Goal: Task Accomplishment & Management: Manage account settings

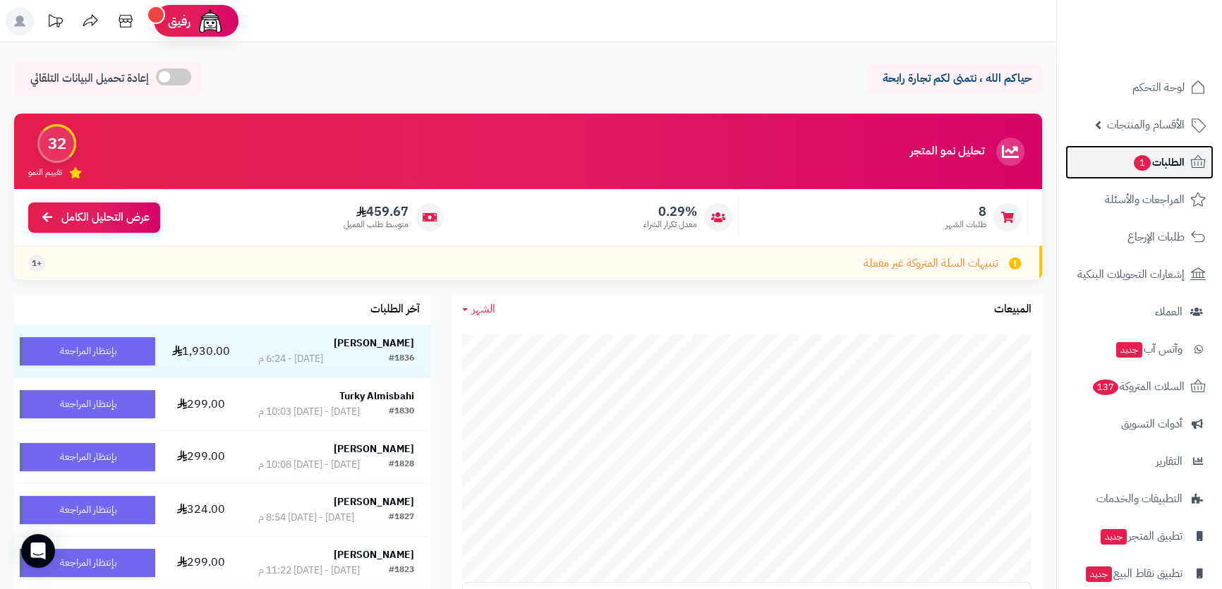
click at [1158, 162] on span "الطلبات 1" at bounding box center [1159, 162] width 52 height 20
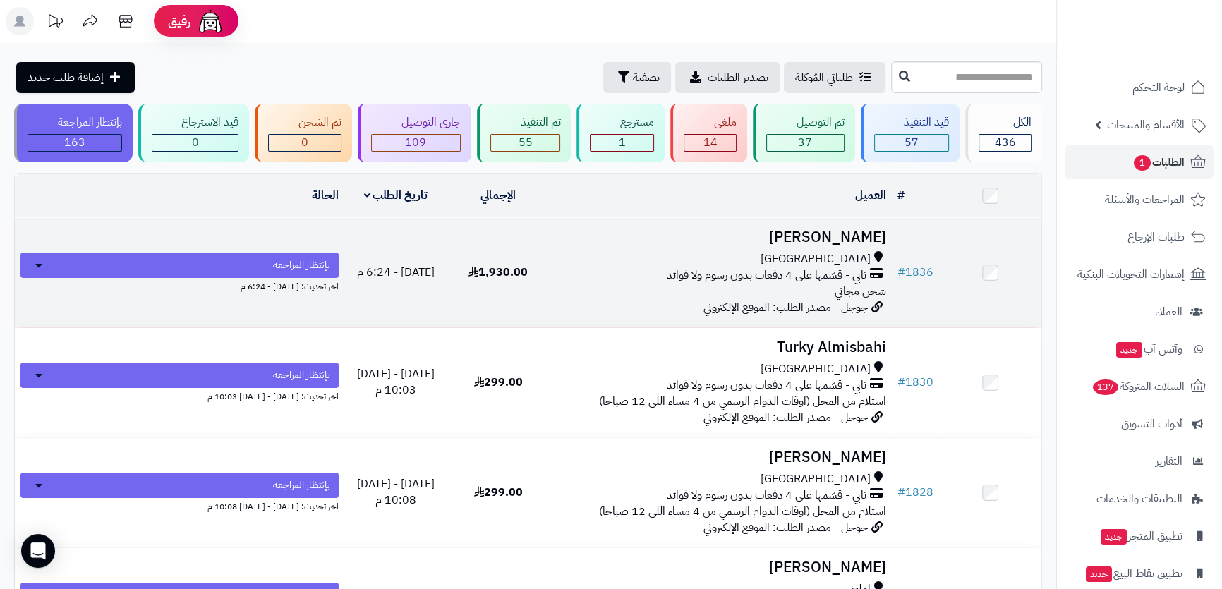
click at [665, 244] on td "Ammar Elsheekh جدة تابي - قسّمها على 4 دفعات بدون رسوم ولا فوائد شحن مجاني جوجل…" at bounding box center [721, 272] width 342 height 109
click at [765, 222] on td "Ammar Elsheekh جدة تابي - قسّمها على 4 دفعات بدون رسوم ولا فوائد شحن مجاني جوجل…" at bounding box center [721, 272] width 342 height 109
click at [752, 234] on h3 "[PERSON_NAME]" at bounding box center [720, 237] width 331 height 16
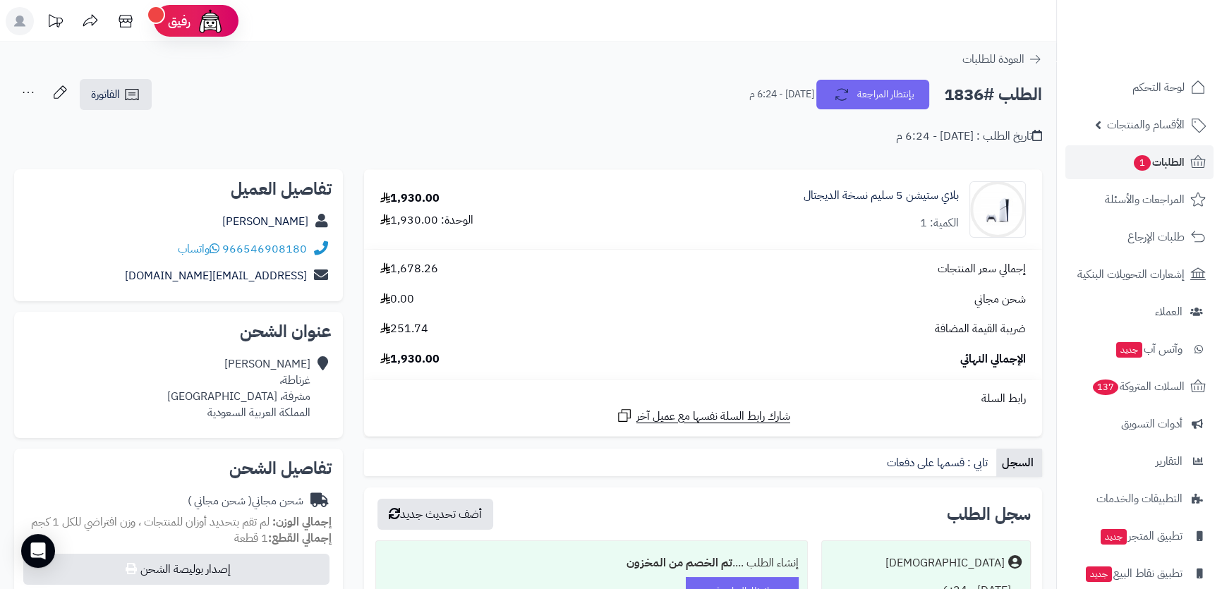
drag, startPoint x: 205, startPoint y: 224, endPoint x: 310, endPoint y: 217, distance: 106.0
click at [310, 217] on div "[PERSON_NAME]" at bounding box center [178, 222] width 306 height 28
copy div "Ammar Elsheekh"
drag, startPoint x: 308, startPoint y: 248, endPoint x: 302, endPoint y: 243, distance: 8.0
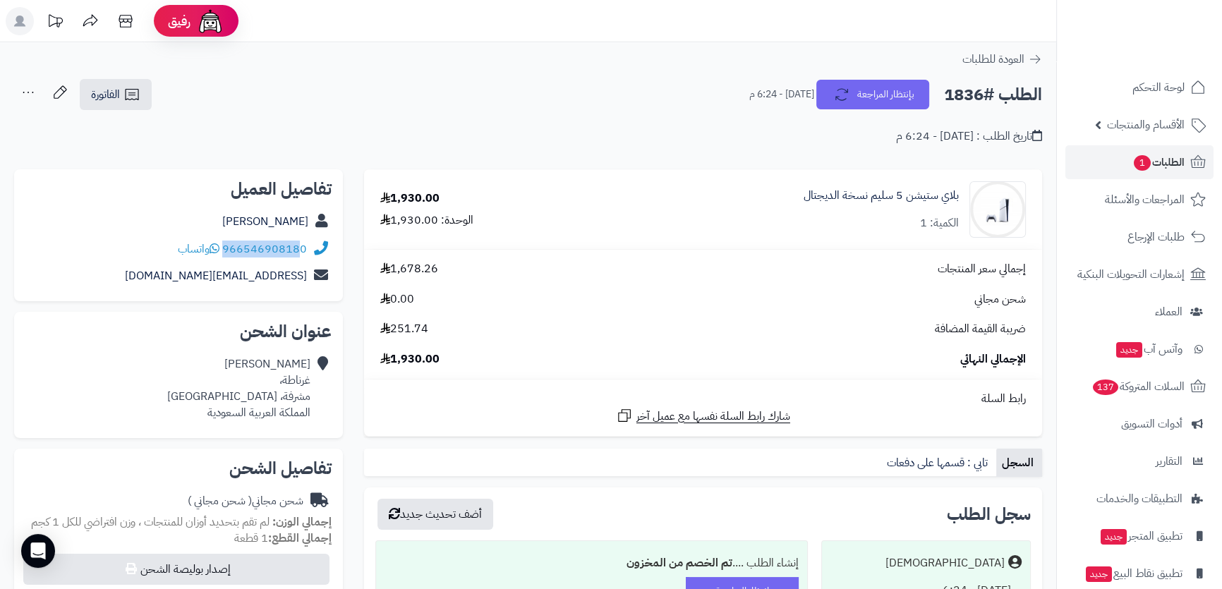
click at [302, 243] on div "966546908180 واتساب" at bounding box center [178, 250] width 306 height 28
copy div "96654690818"
drag, startPoint x: 136, startPoint y: 281, endPoint x: 322, endPoint y: 277, distance: 186.3
copy div "ammarhagar48@gmail.com"
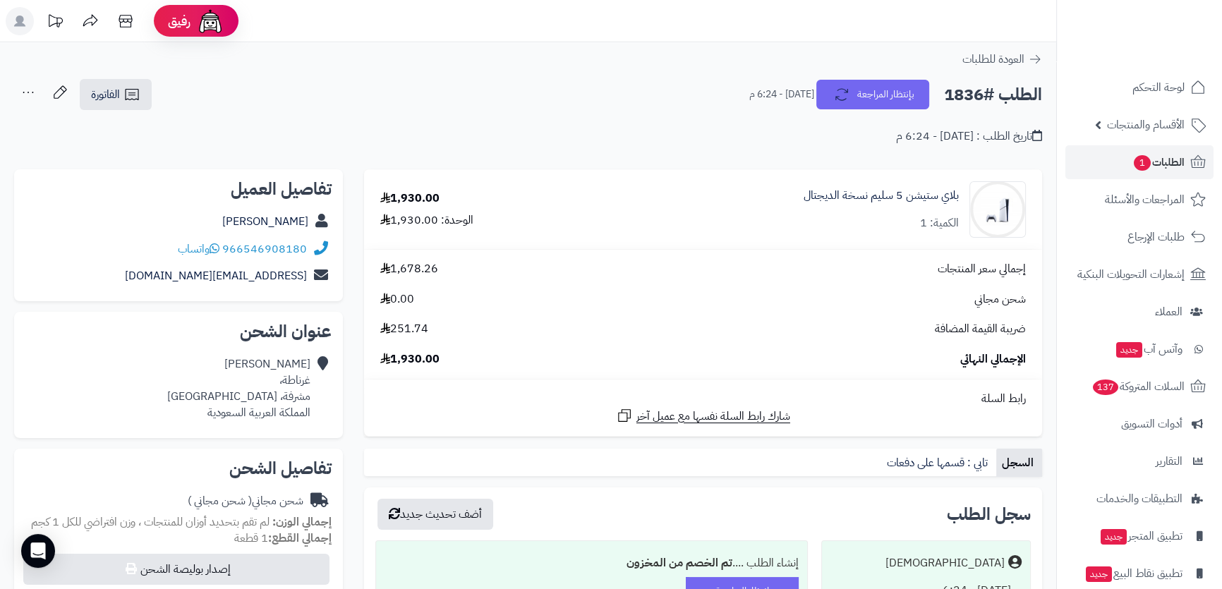
click at [289, 383] on div "Ammar Elsheekh غرناطة، مشرفة، جدة المملكة العربية السعودية" at bounding box center [238, 388] width 143 height 64
copy div "غرناطة،"
click at [972, 102] on h2 "الطلب #1836" at bounding box center [993, 94] width 98 height 29
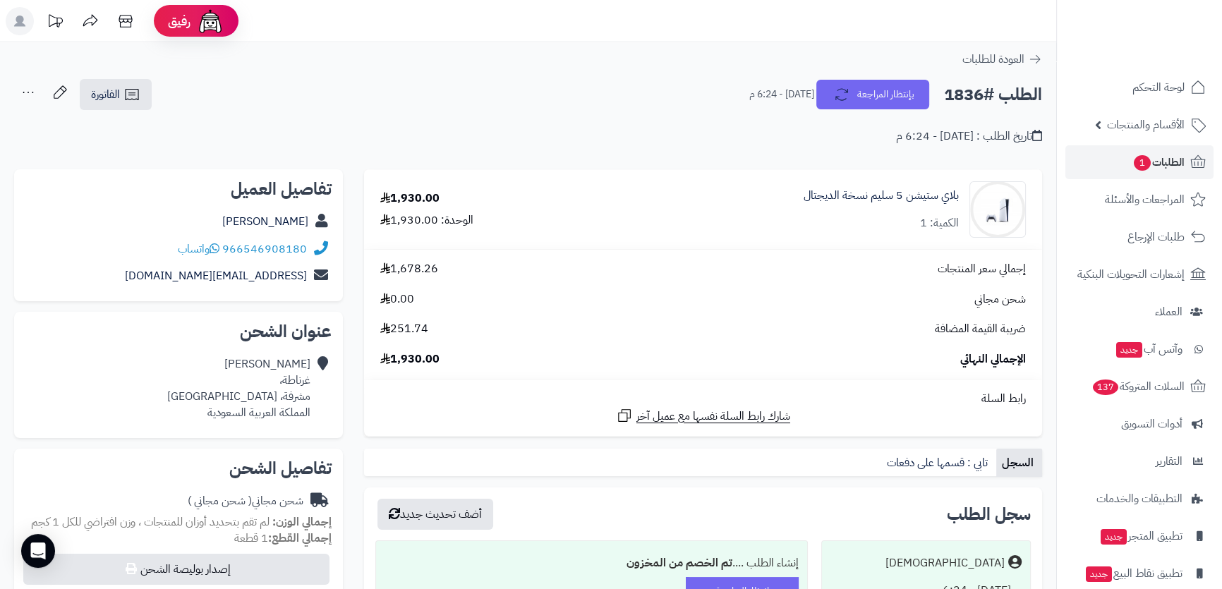
click at [972, 102] on h2 "الطلب #1836" at bounding box center [993, 94] width 98 height 29
copy div "الطلب #1836 بإنتظار المراجعة"
click at [246, 249] on link "966546908180" at bounding box center [264, 249] width 85 height 17
click at [1148, 152] on span "الطلبات 1" at bounding box center [1159, 162] width 52 height 20
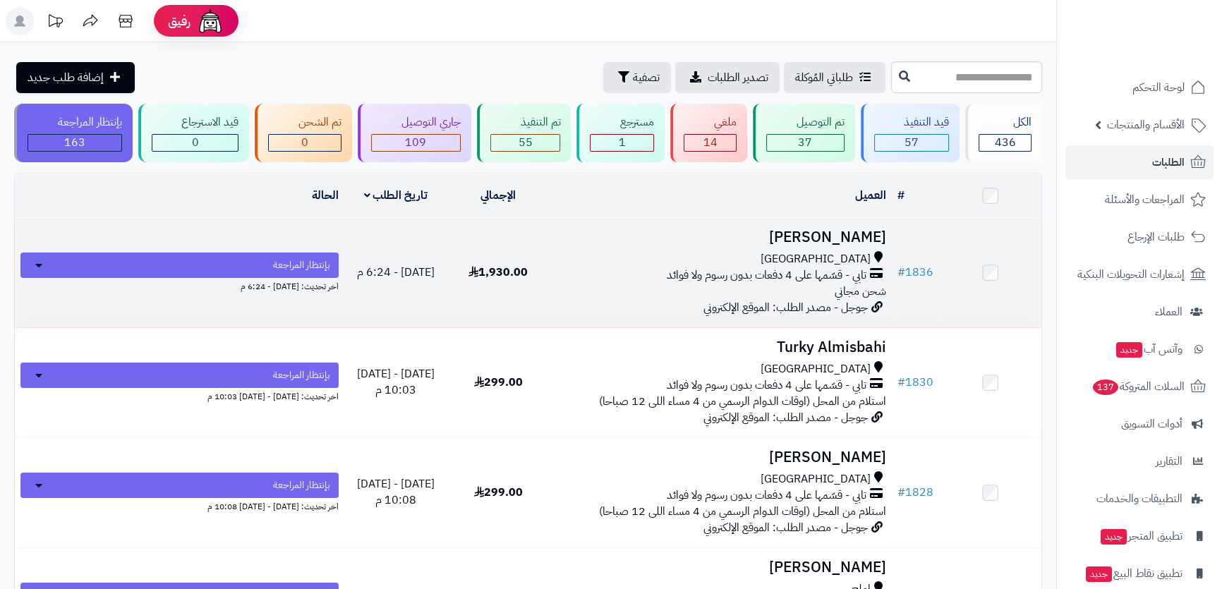
click at [708, 243] on td "Ammar Elsheekh جدة تابي - قسّمها على 4 دفعات بدون رسوم ولا فوائد شحن مجاني جوجل…" at bounding box center [721, 272] width 342 height 109
click at [754, 236] on h3 "[PERSON_NAME]" at bounding box center [720, 237] width 331 height 16
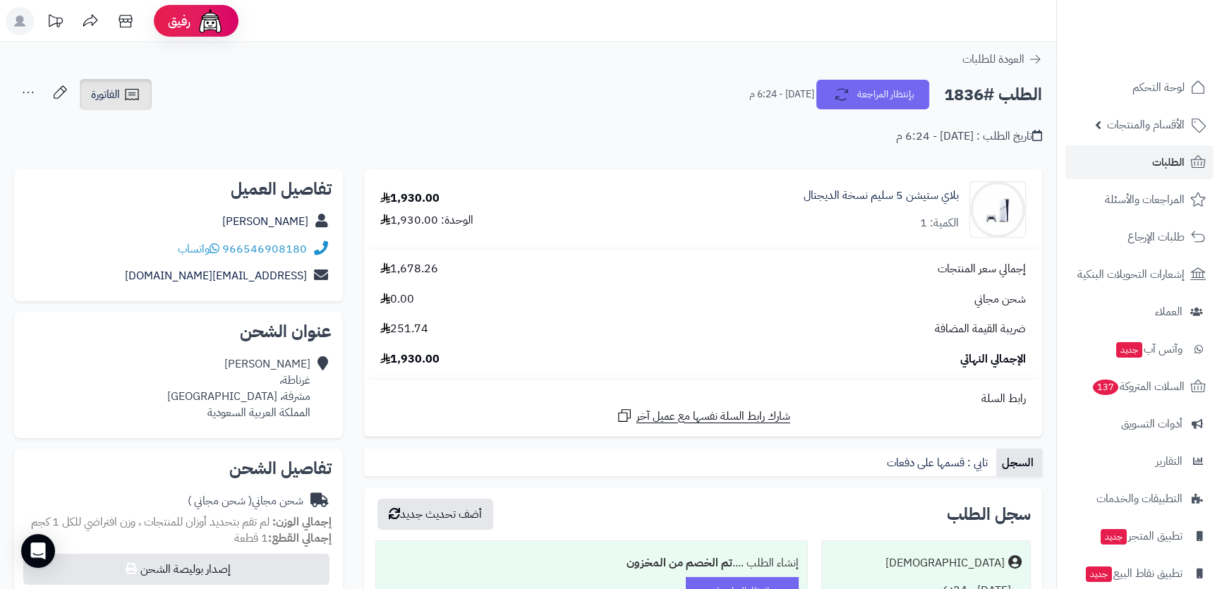
click at [127, 88] on icon at bounding box center [131, 94] width 17 height 17
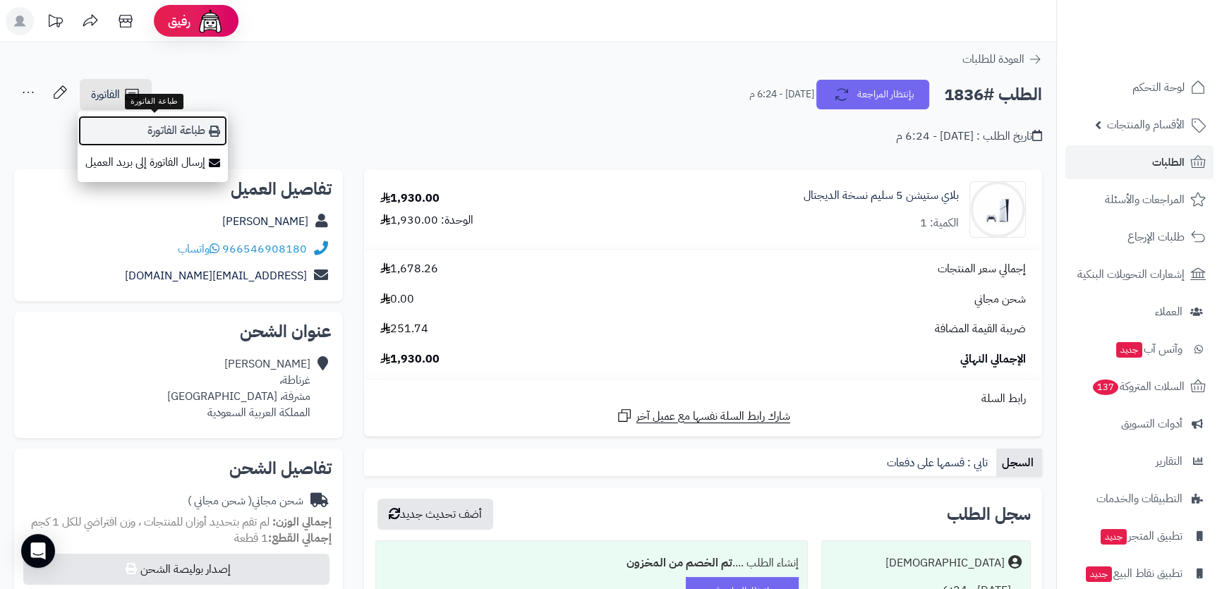
click at [186, 127] on link "طباعة الفاتورة" at bounding box center [153, 131] width 150 height 32
